Goal: Information Seeking & Learning: Learn about a topic

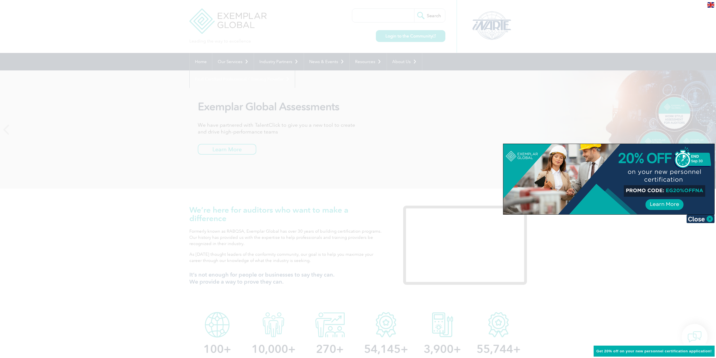
click at [352, 138] on div at bounding box center [358, 179] width 716 height 358
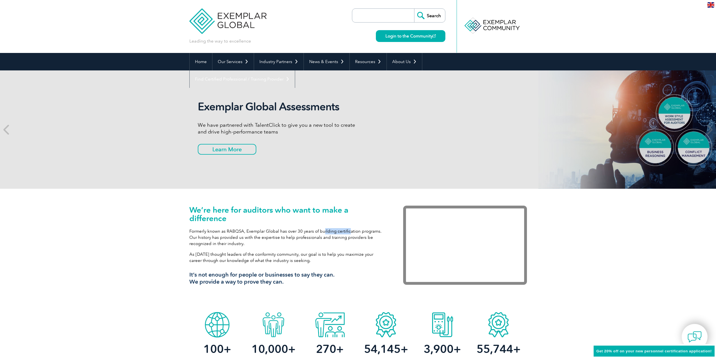
drag, startPoint x: 323, startPoint y: 232, endPoint x: 348, endPoint y: 232, distance: 25.3
click at [348, 232] on p "Formerly known as RABQSA, Exemplar Global has over 30 years of building certifi…" at bounding box center [287, 237] width 197 height 19
click at [349, 232] on p "Formerly known as RABQSA, Exemplar Global has over 30 years of building certifi…" at bounding box center [287, 237] width 197 height 19
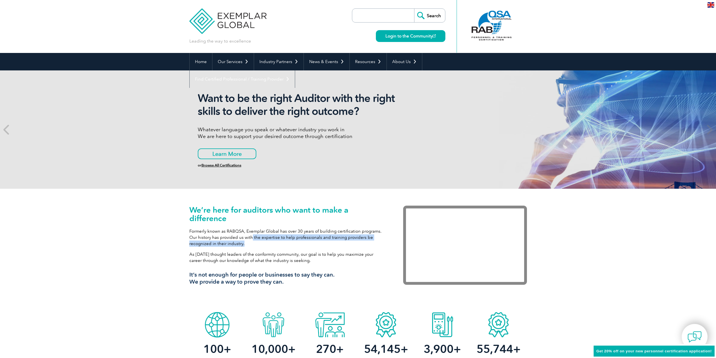
drag, startPoint x: 252, startPoint y: 239, endPoint x: 334, endPoint y: 241, distance: 82.5
click at [334, 241] on p "Formerly known as RABQSA, Exemplar Global has over 30 years of building certifi…" at bounding box center [287, 237] width 197 height 19
drag, startPoint x: 318, startPoint y: 263, endPoint x: 187, endPoint y: 256, distance: 131.5
click at [187, 256] on div "We’re here for auditors who want to make a difference Formerly known as RABQSA,…" at bounding box center [358, 248] width 716 height 120
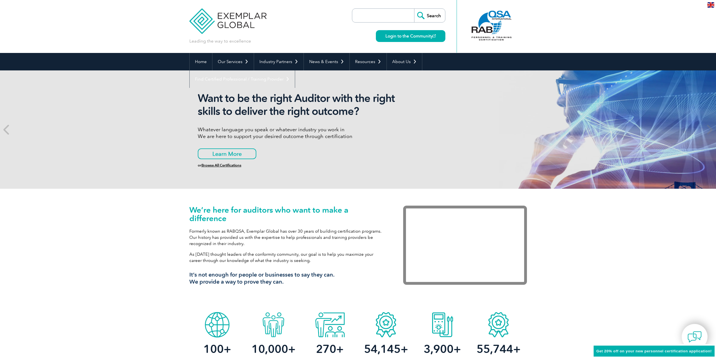
click at [187, 256] on div "We’re here for auditors who want to make a difference Formerly known as RABQSA,…" at bounding box center [358, 248] width 716 height 120
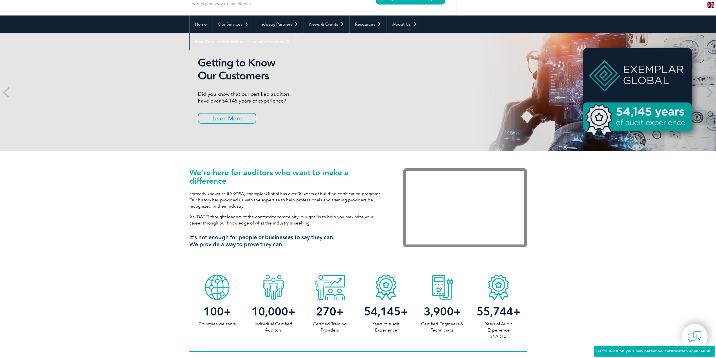
scroll to position [142, 0]
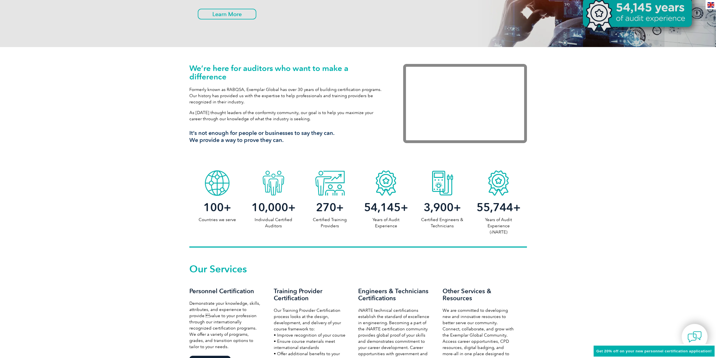
drag, startPoint x: 313, startPoint y: 181, endPoint x: 308, endPoint y: 213, distance: 32.4
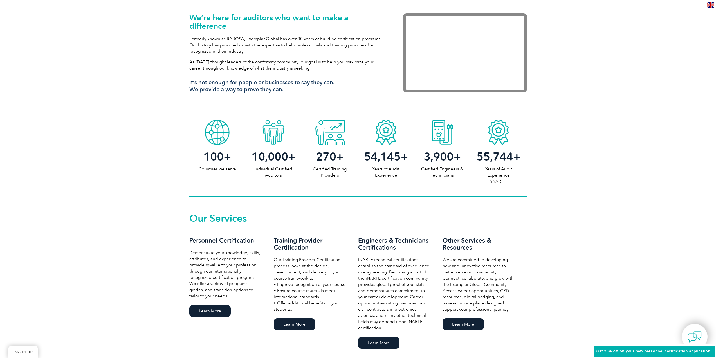
scroll to position [324, 0]
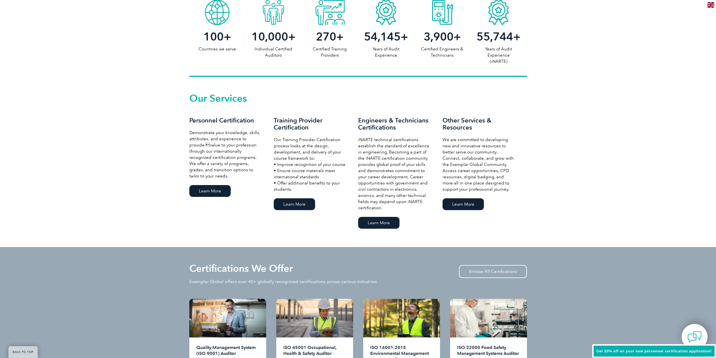
drag, startPoint x: 161, startPoint y: 214, endPoint x: 160, endPoint y: 253, distance: 39.4
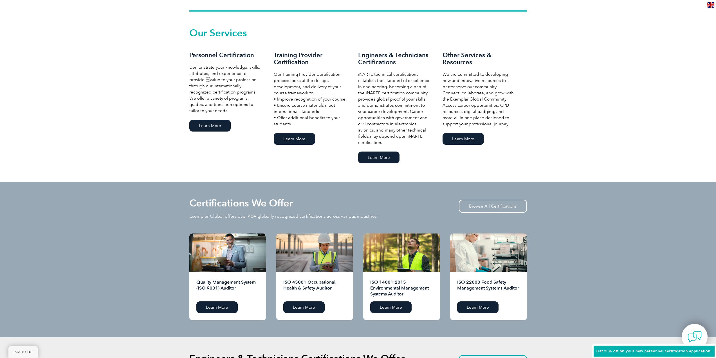
drag, startPoint x: 158, startPoint y: 181, endPoint x: 162, endPoint y: 219, distance: 37.9
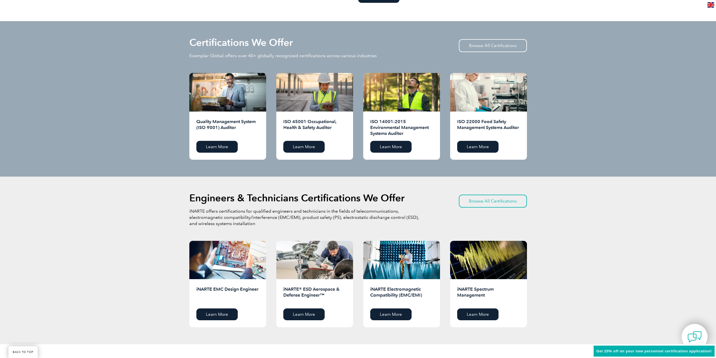
drag, startPoint x: 150, startPoint y: 194, endPoint x: 152, endPoint y: 222, distance: 28.6
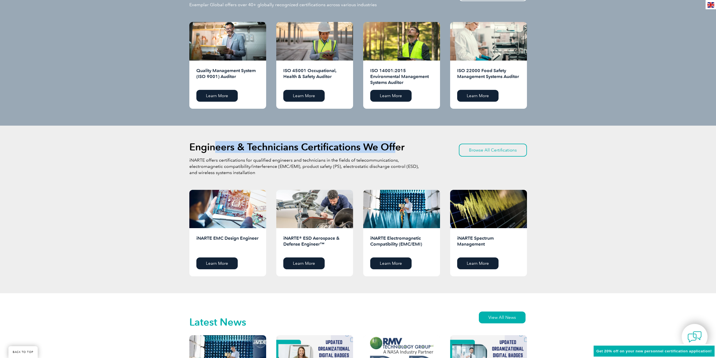
drag, startPoint x: 263, startPoint y: 145, endPoint x: 403, endPoint y: 143, distance: 139.5
click at [399, 144] on h2 "Engineers & Technicians Certifications We Offer" at bounding box center [296, 146] width 215 height 9
click at [403, 143] on h2 "Engineers & Technicians Certifications We Offer" at bounding box center [296, 146] width 215 height 9
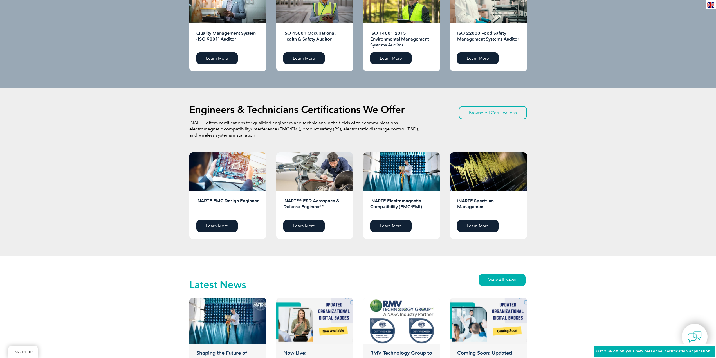
scroll to position [771, 0]
